Goal: Task Accomplishment & Management: Manage account settings

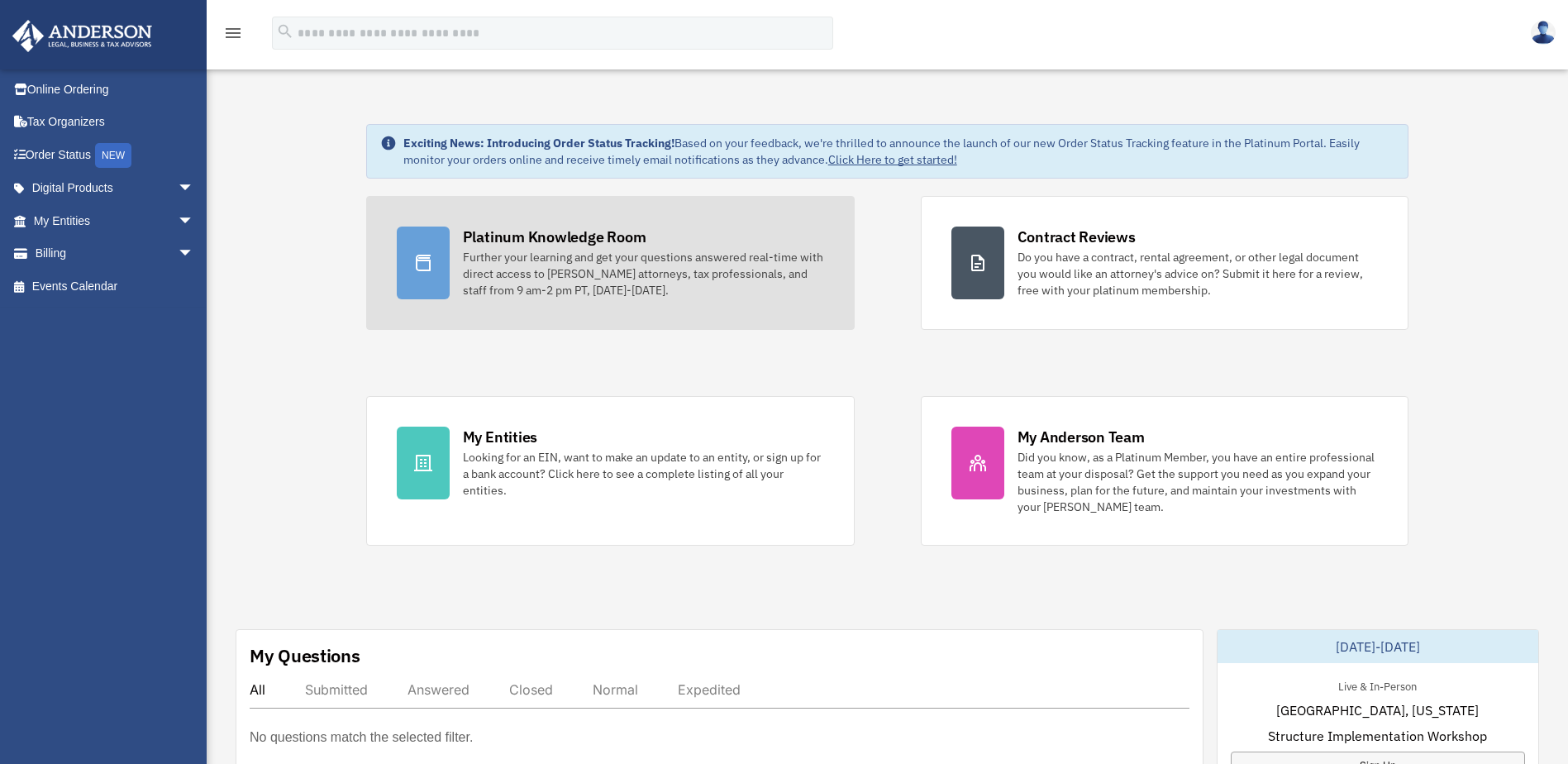
click at [430, 240] on div at bounding box center [423, 263] width 52 height 72
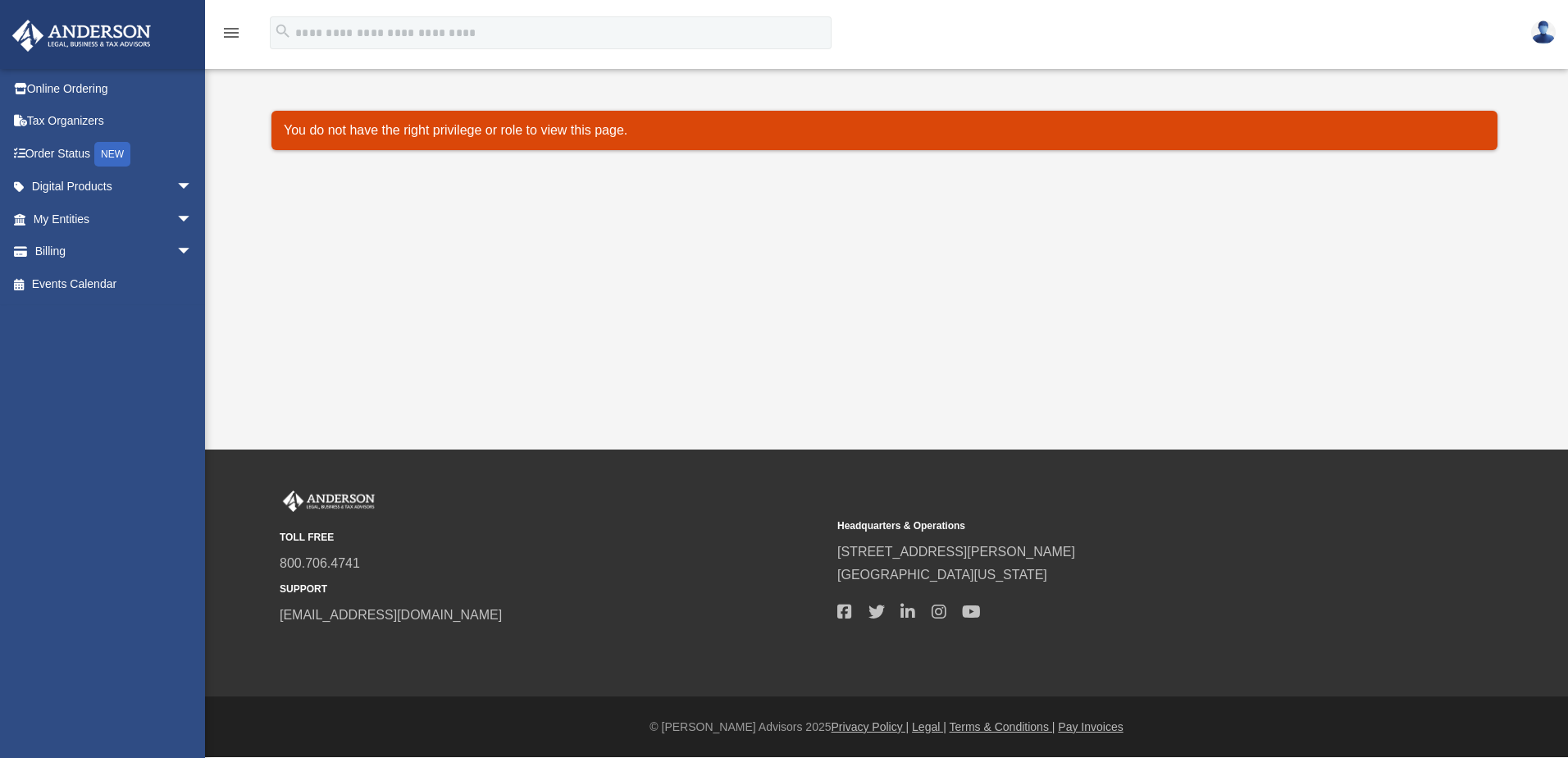
click at [237, 33] on icon "menu" at bounding box center [231, 32] width 20 height 20
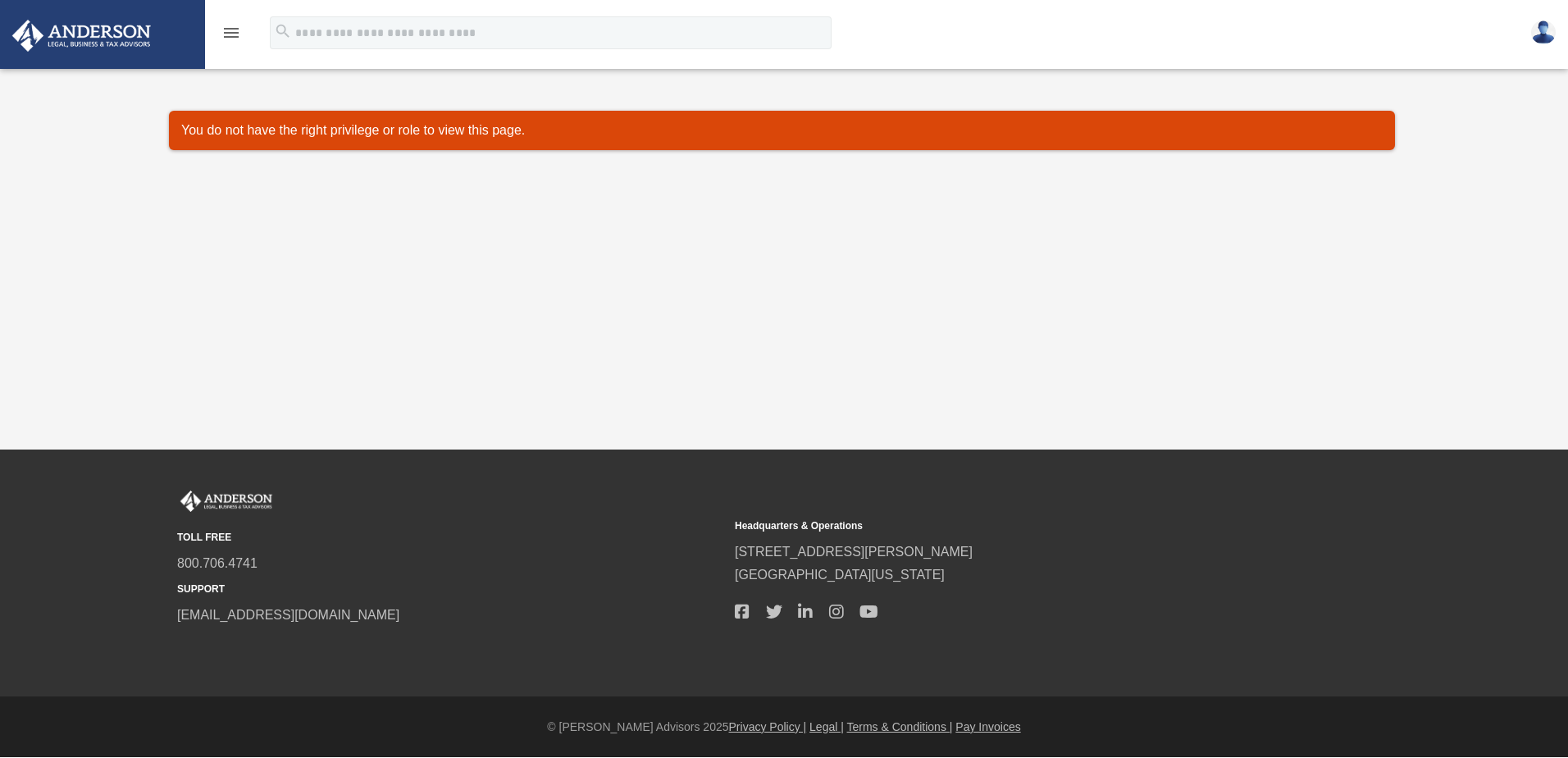
click at [237, 34] on icon "menu" at bounding box center [231, 32] width 20 height 20
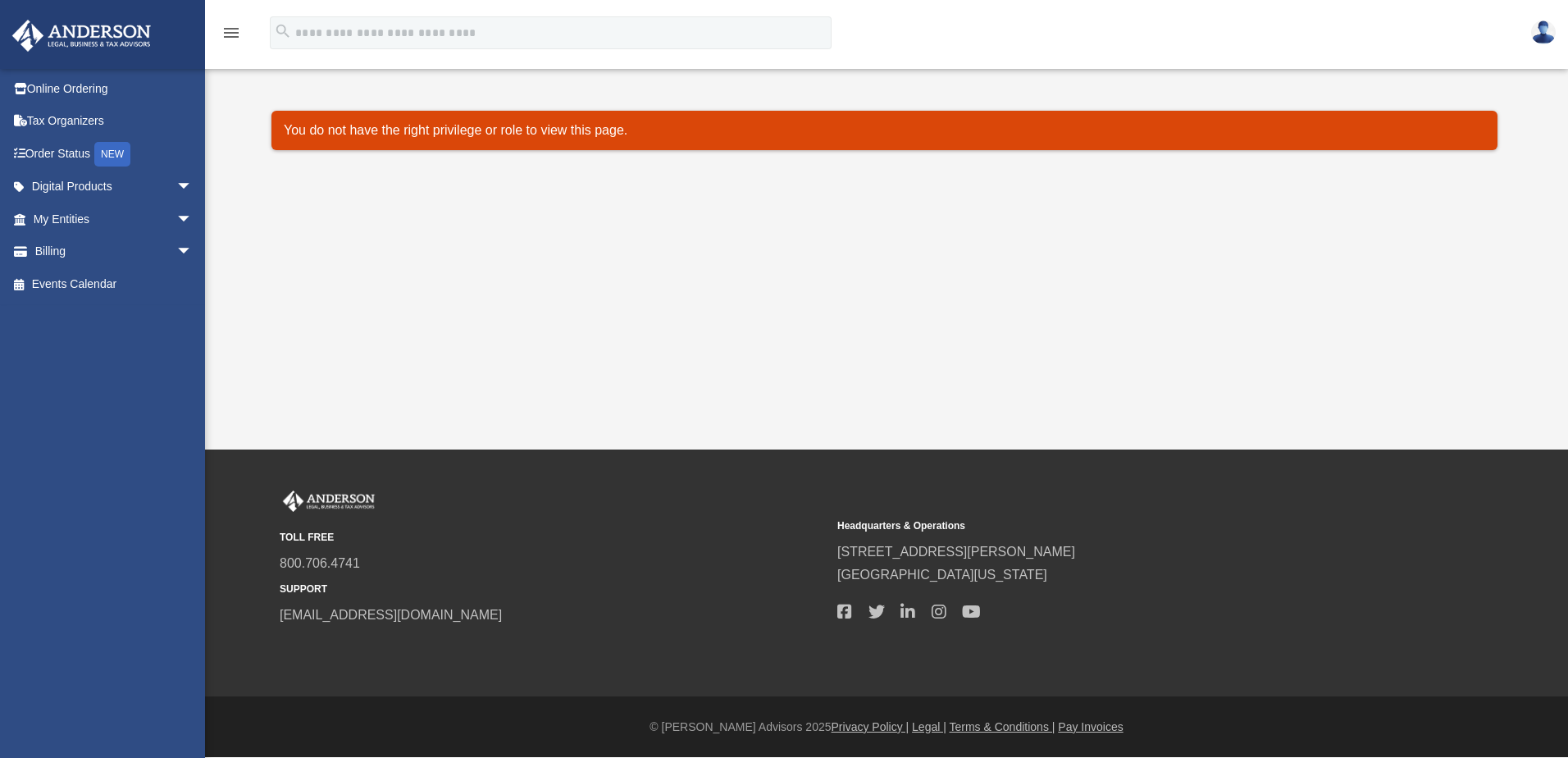
click at [1543, 36] on img at bounding box center [1543, 32] width 25 height 24
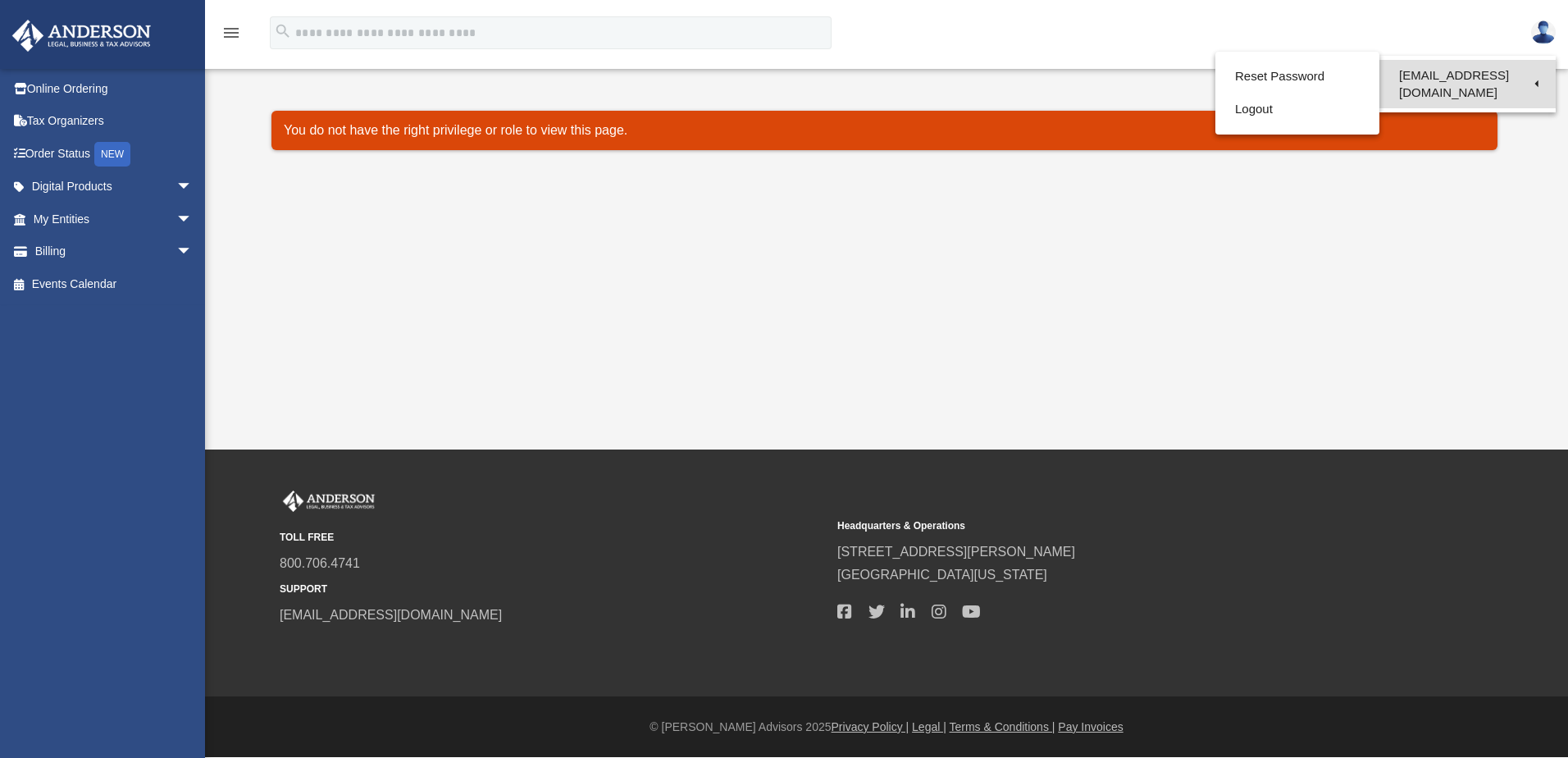
click at [1465, 75] on link "[EMAIL_ADDRESS][DOMAIN_NAME]" at bounding box center [1468, 84] width 176 height 48
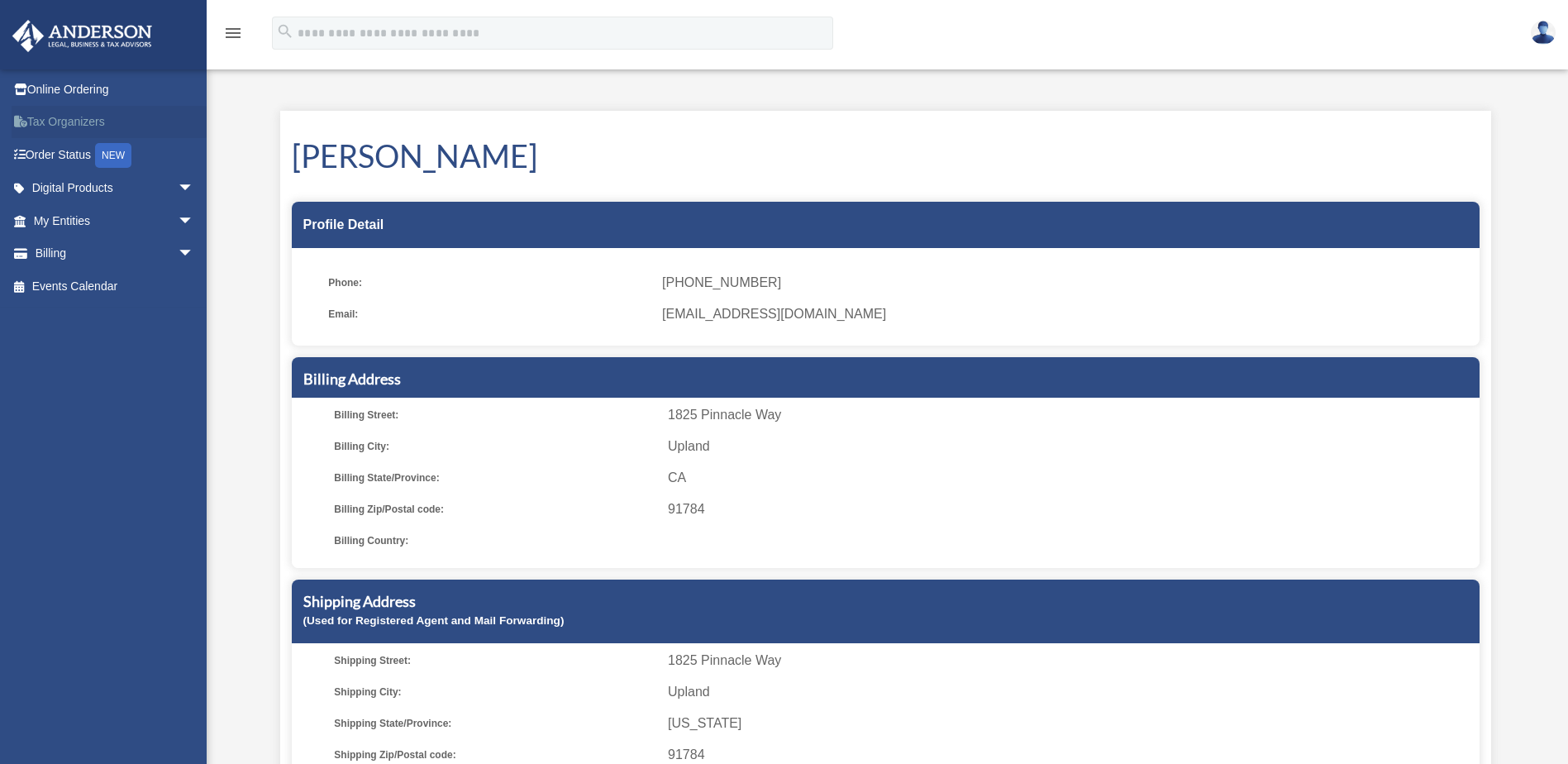
click at [34, 123] on link "Tax Organizers" at bounding box center [115, 122] width 207 height 33
